Goal: Transaction & Acquisition: Purchase product/service

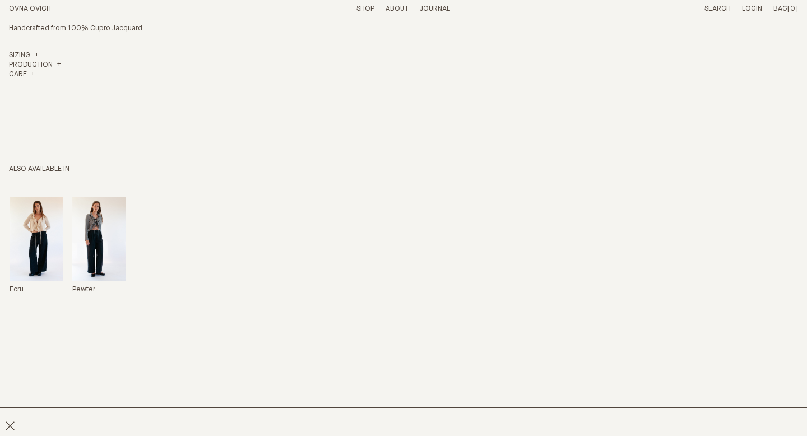
scroll to position [769, 0]
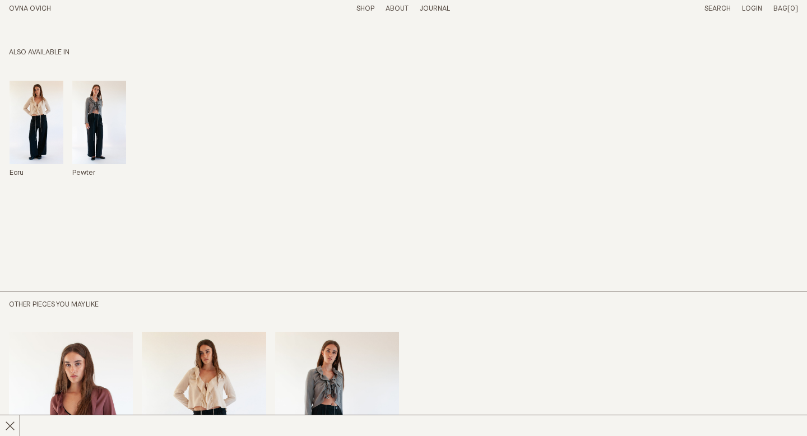
click at [77, 121] on img "Shall We Blouse" at bounding box center [99, 123] width 54 height 84
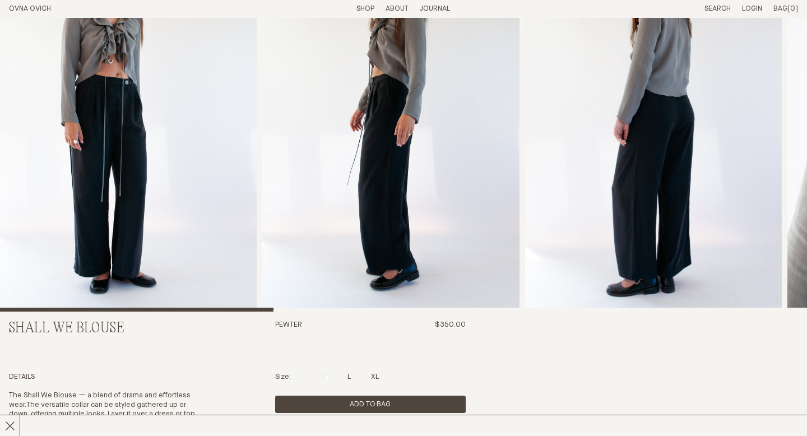
scroll to position [170, 0]
